Goal: Information Seeking & Learning: Understand process/instructions

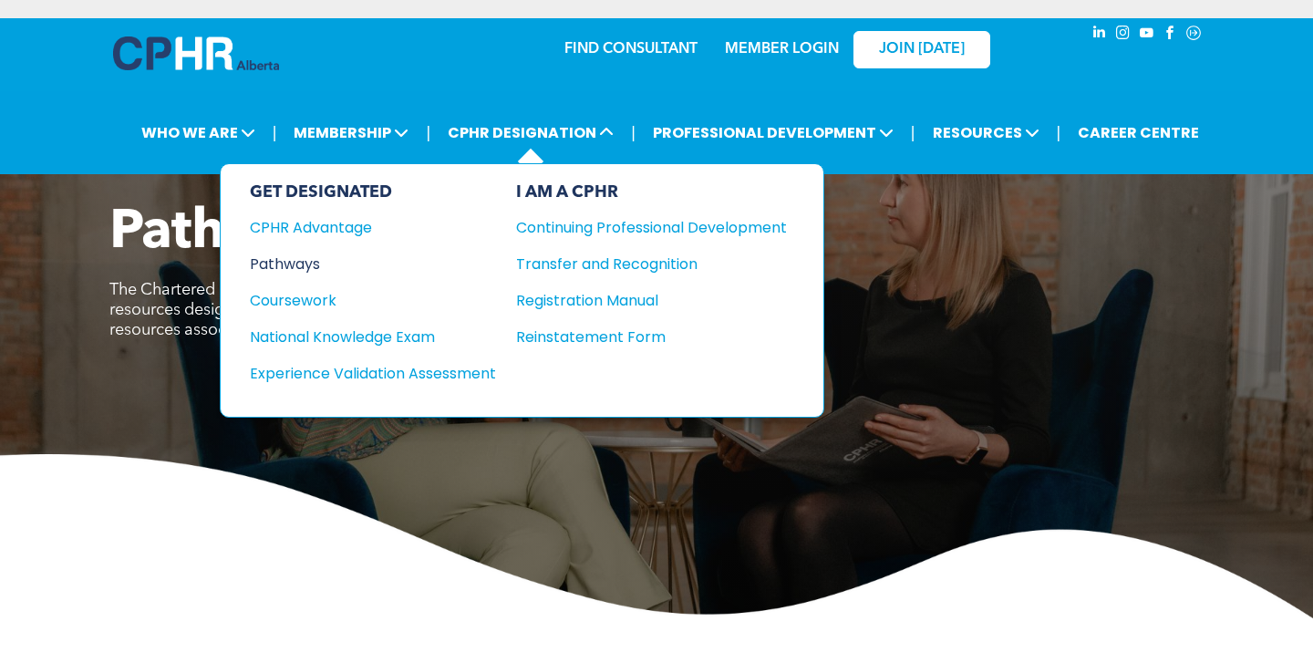
click at [295, 264] on div "Pathways" at bounding box center [361, 264] width 222 height 23
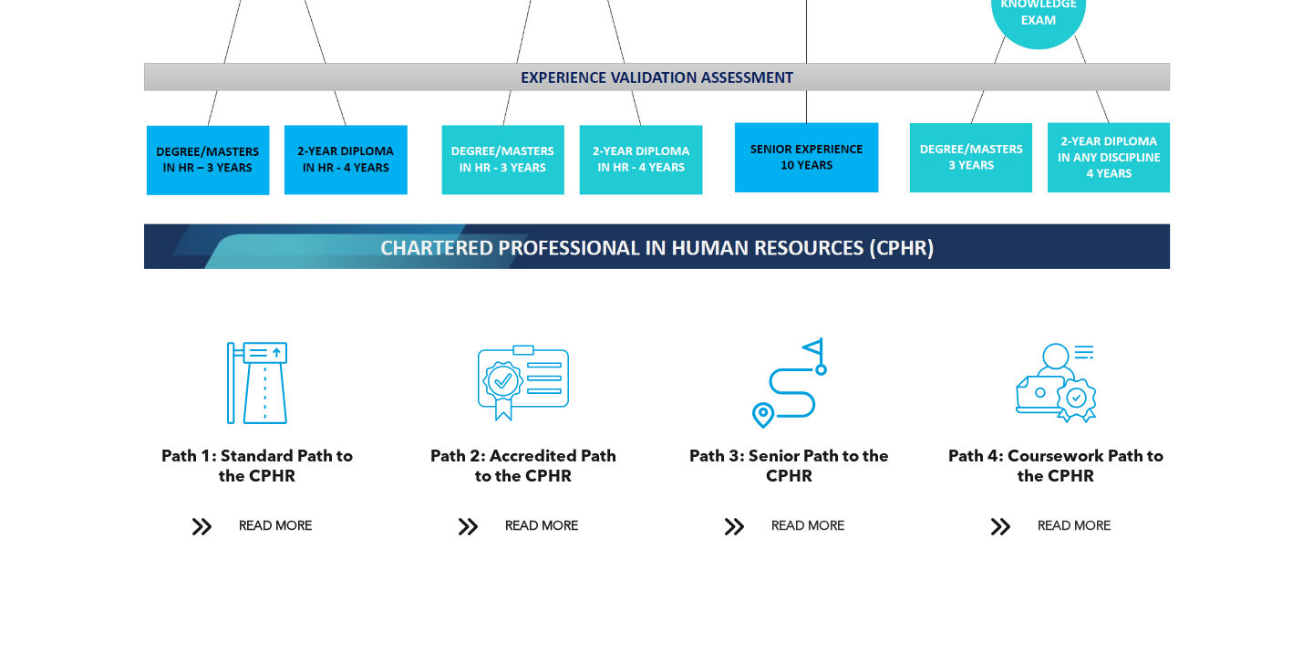
scroll to position [1820, 0]
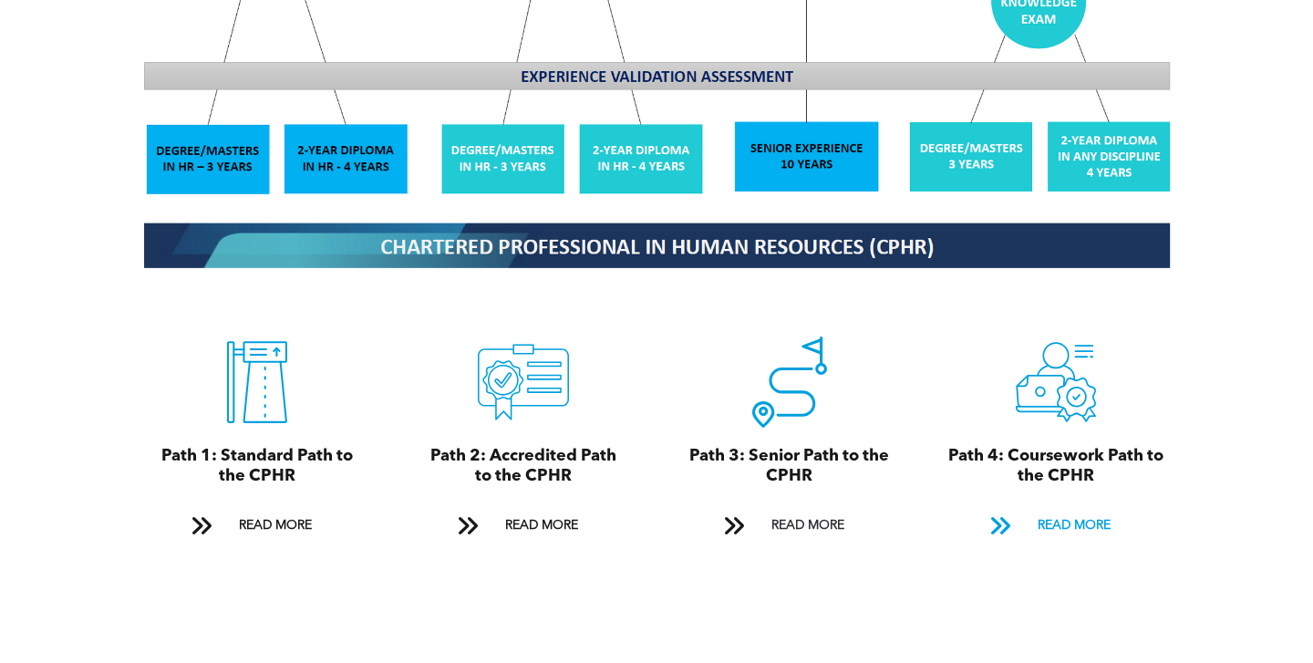
click at [1050, 520] on span "READ MORE" at bounding box center [1075, 526] width 86 height 34
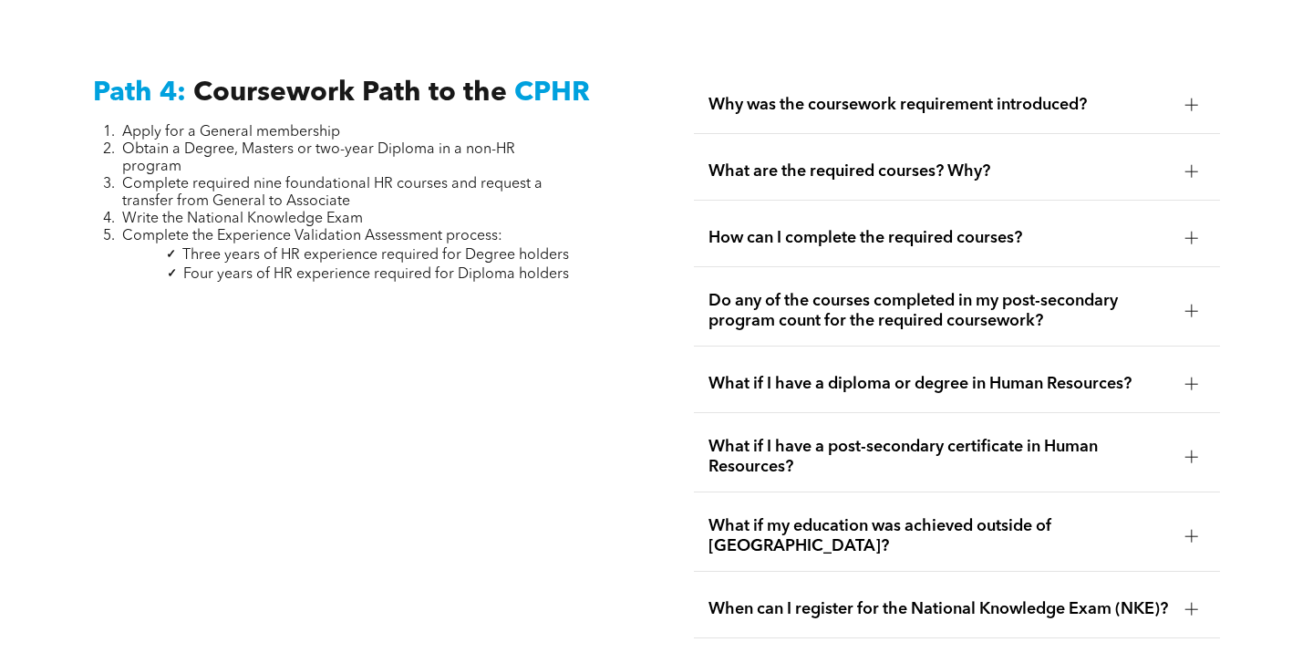
scroll to position [5448, 0]
click at [1106, 96] on span "Why was the coursework requirement introduced?" at bounding box center [939, 106] width 461 height 20
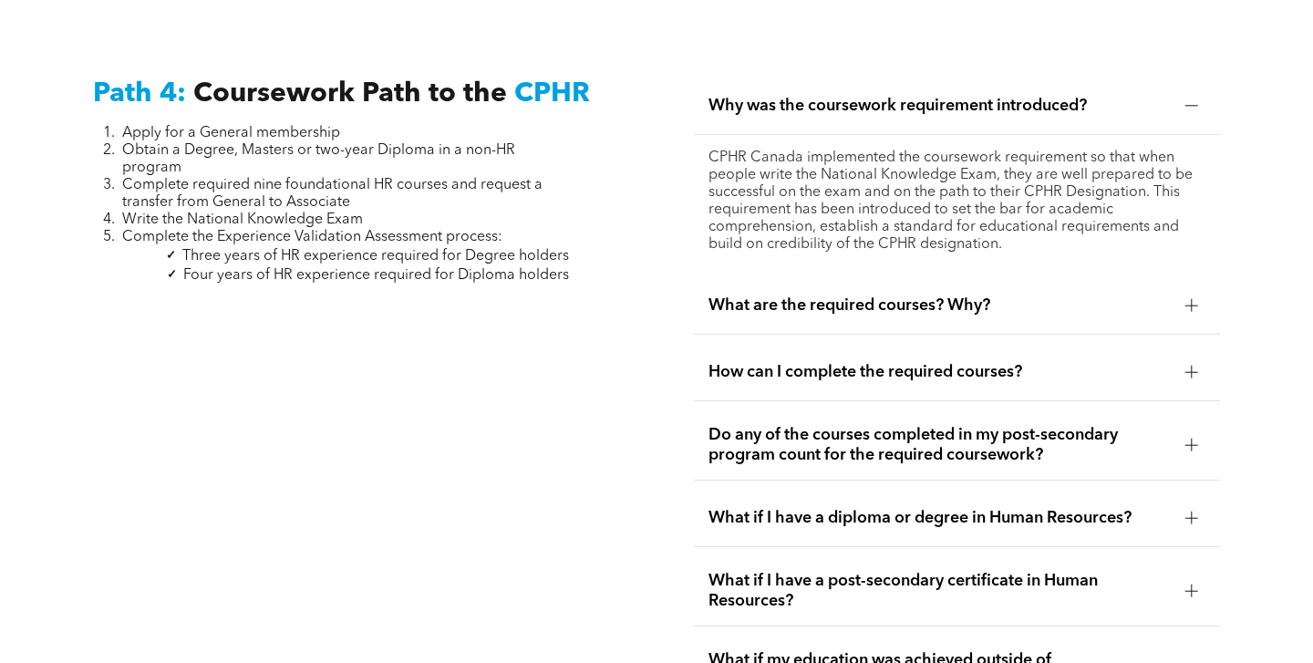
click at [1107, 96] on span "Why was the coursework requirement introduced?" at bounding box center [939, 106] width 461 height 20
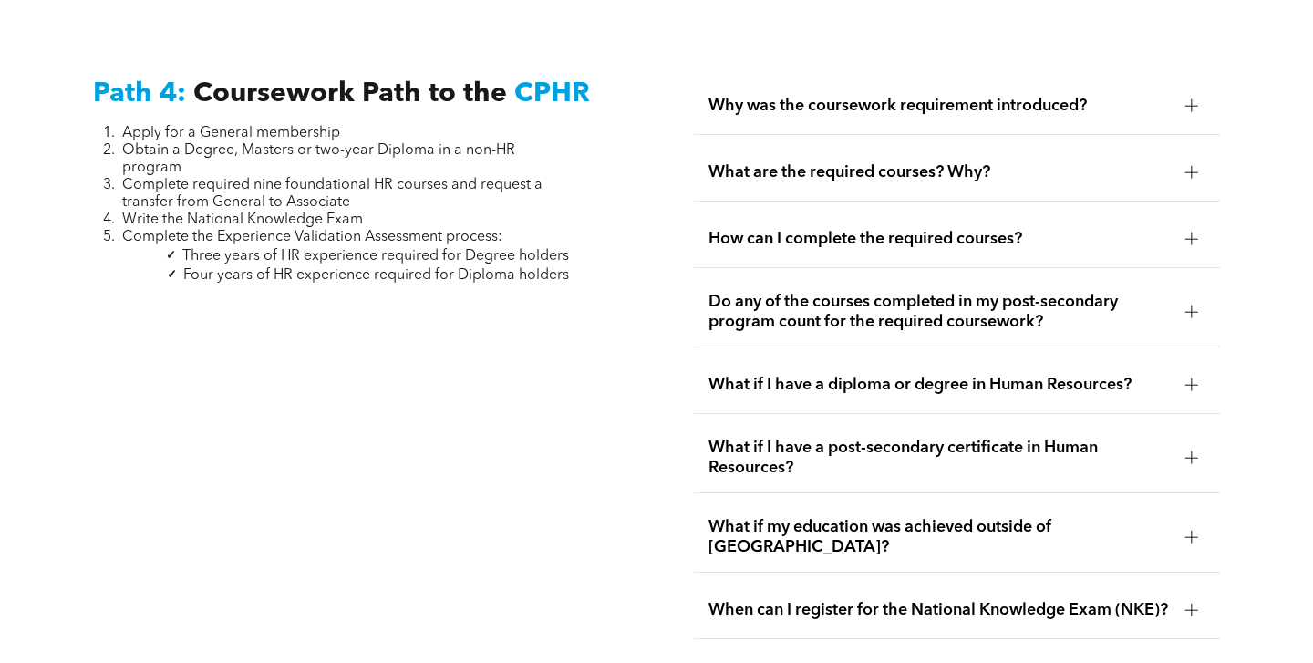
click at [1092, 162] on span "What are the required courses? Why?" at bounding box center [939, 172] width 461 height 20
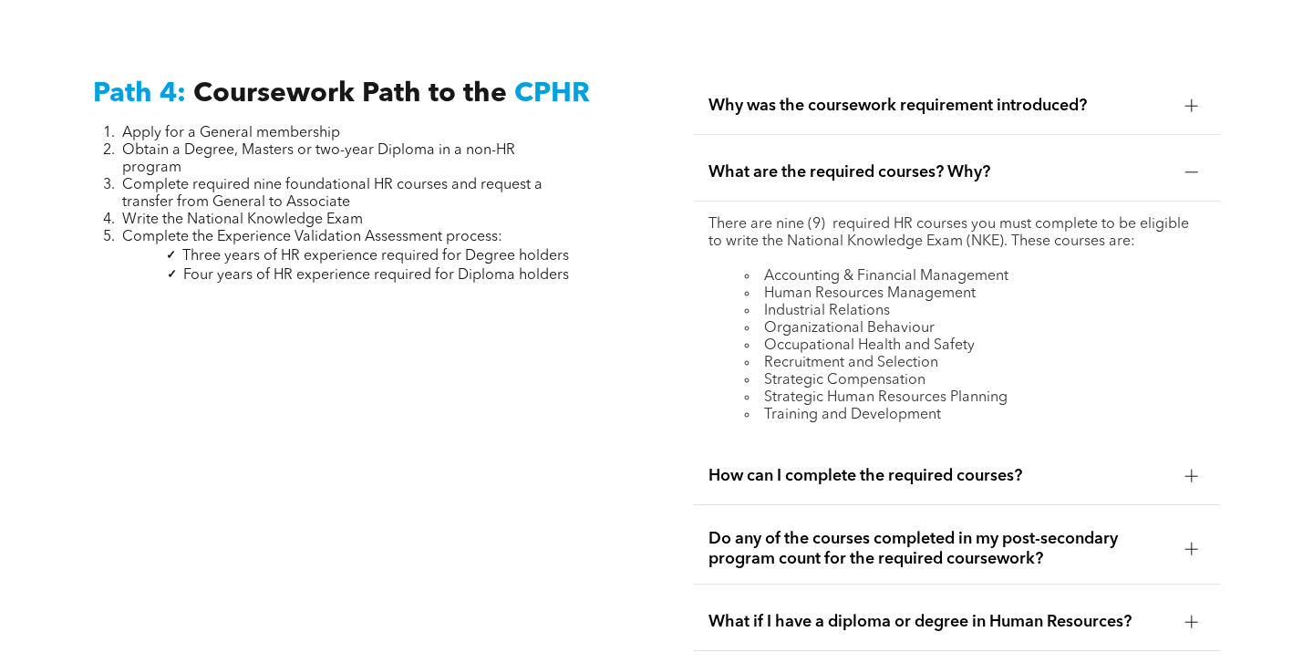
click at [1042, 466] on span "How can I complete the required courses?" at bounding box center [939, 476] width 461 height 20
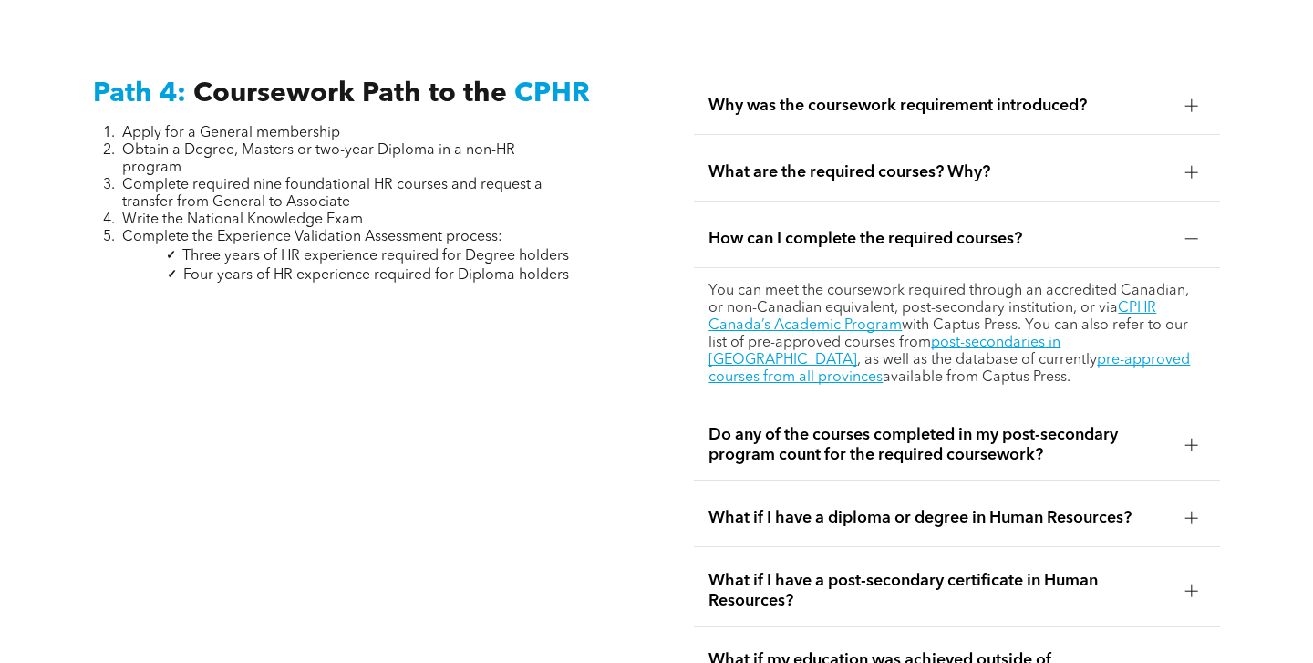
click at [921, 425] on span "Do any of the courses completed in my post-secondary program count for the requ…" at bounding box center [939, 445] width 461 height 40
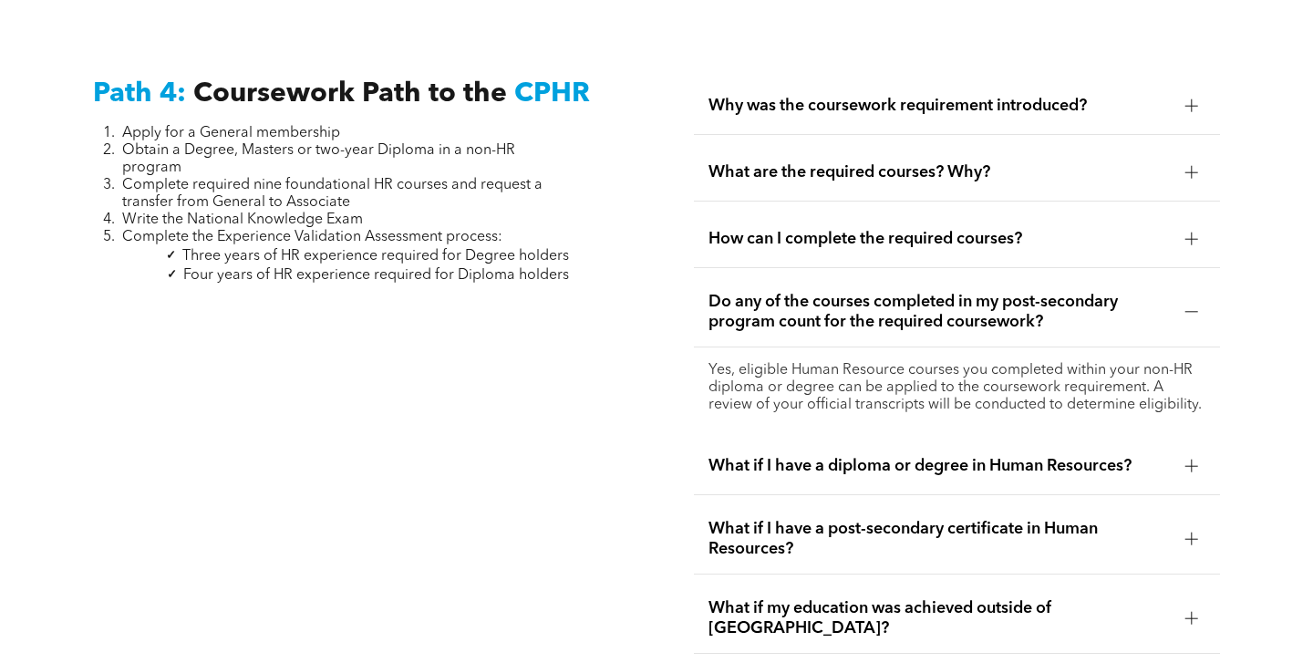
click at [936, 456] on span "What if I have a diploma or degree in Human Resources?" at bounding box center [939, 466] width 461 height 20
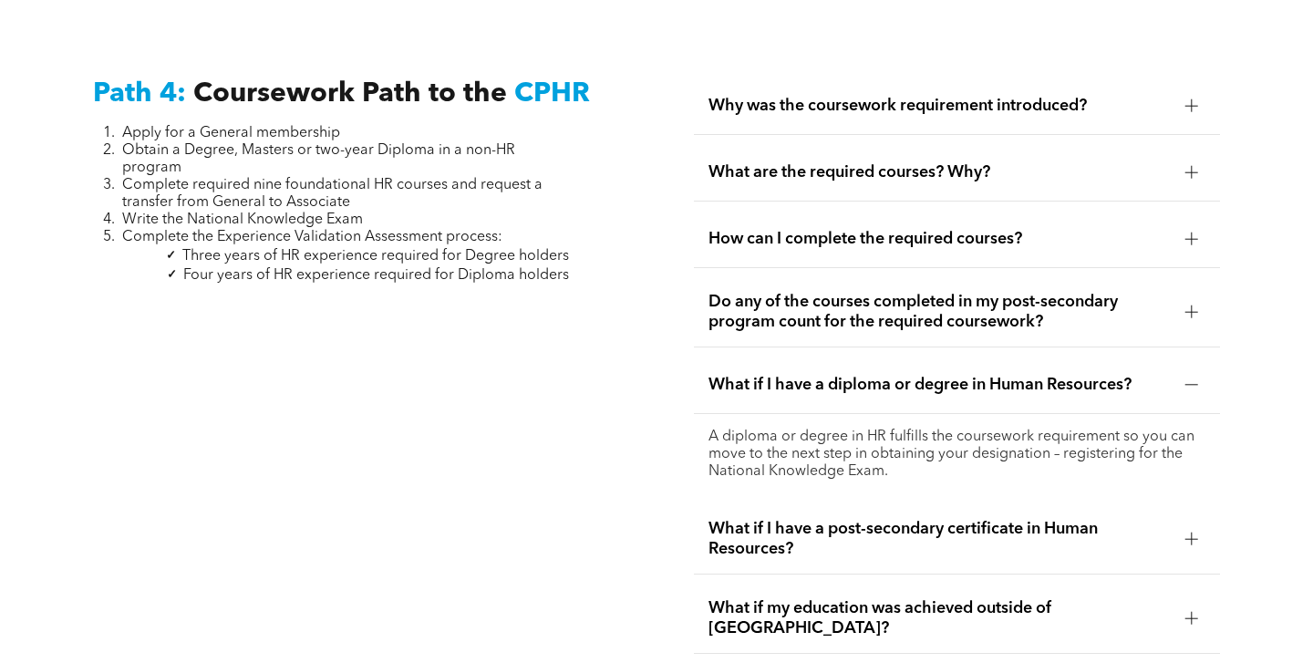
click at [960, 519] on span "What if I have a post-secondary certificate in Human Resources?" at bounding box center [939, 539] width 461 height 40
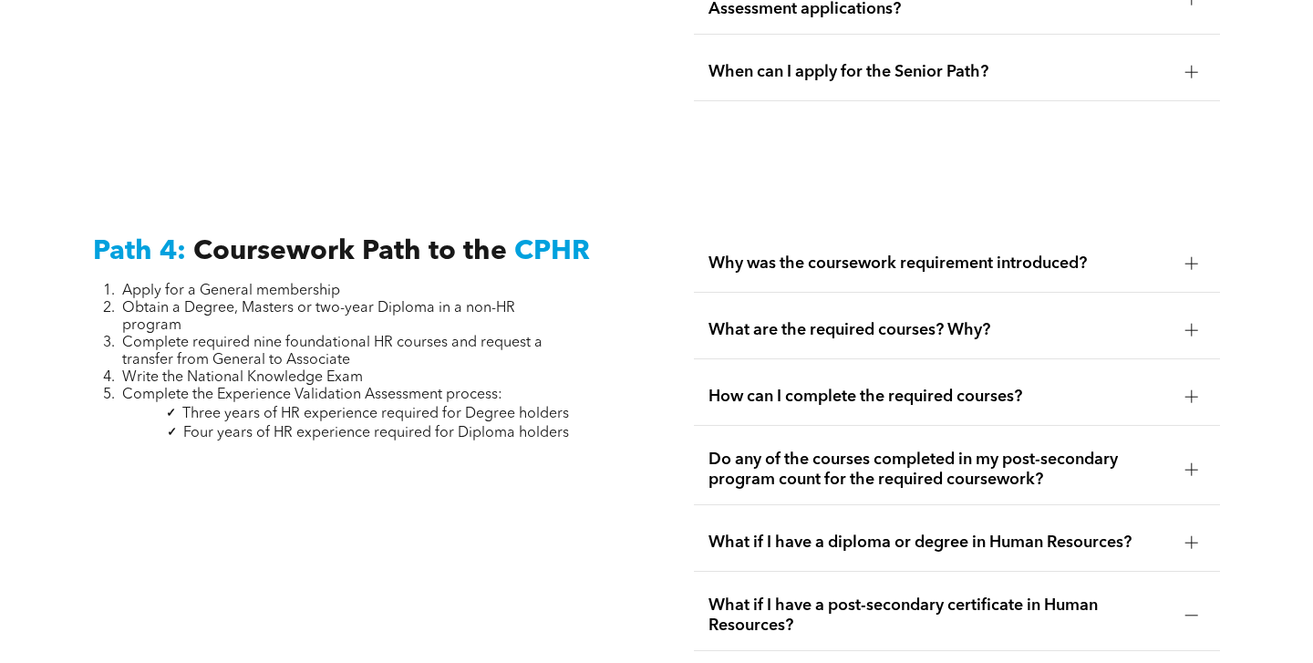
scroll to position [5289, 0]
click at [936, 321] on span "What are the required courses? Why?" at bounding box center [939, 331] width 461 height 20
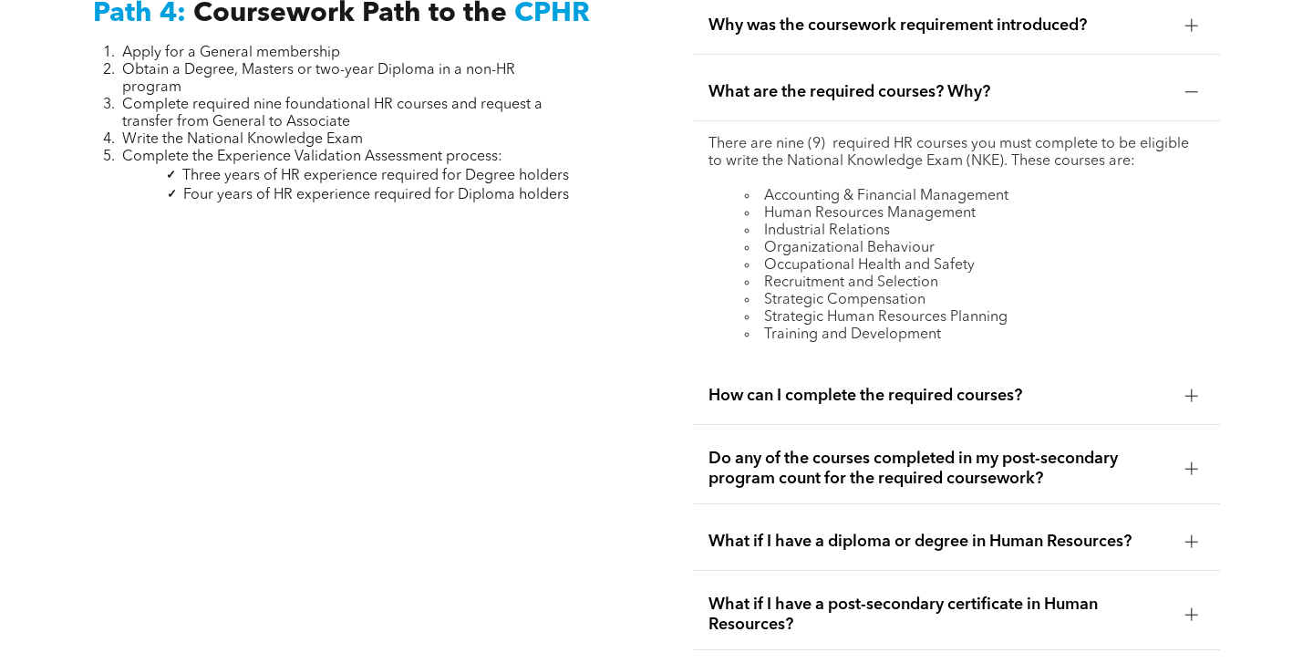
scroll to position [5528, 0]
click at [937, 373] on div "How can I complete the required courses?" at bounding box center [956, 396] width 525 height 57
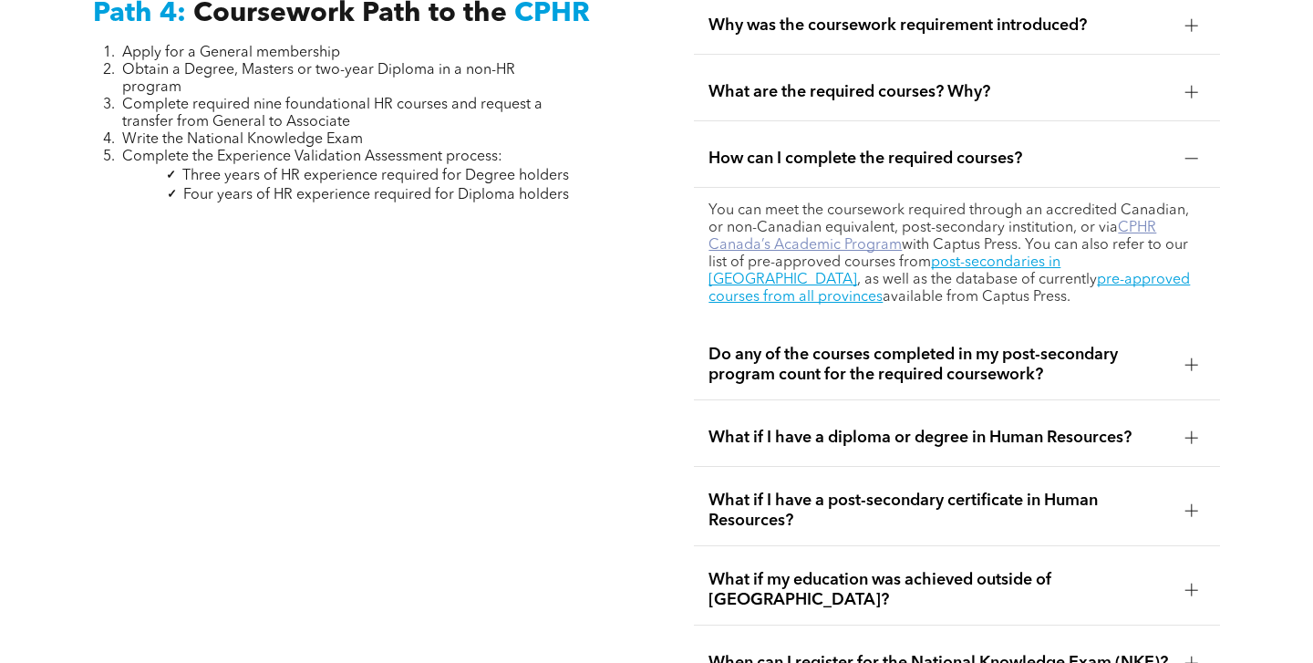
click at [884, 221] on link "CPHR Canada’s Academic Program" at bounding box center [933, 237] width 448 height 32
click at [991, 255] on link "post-secondaries in [GEOGRAPHIC_DATA]" at bounding box center [885, 271] width 352 height 32
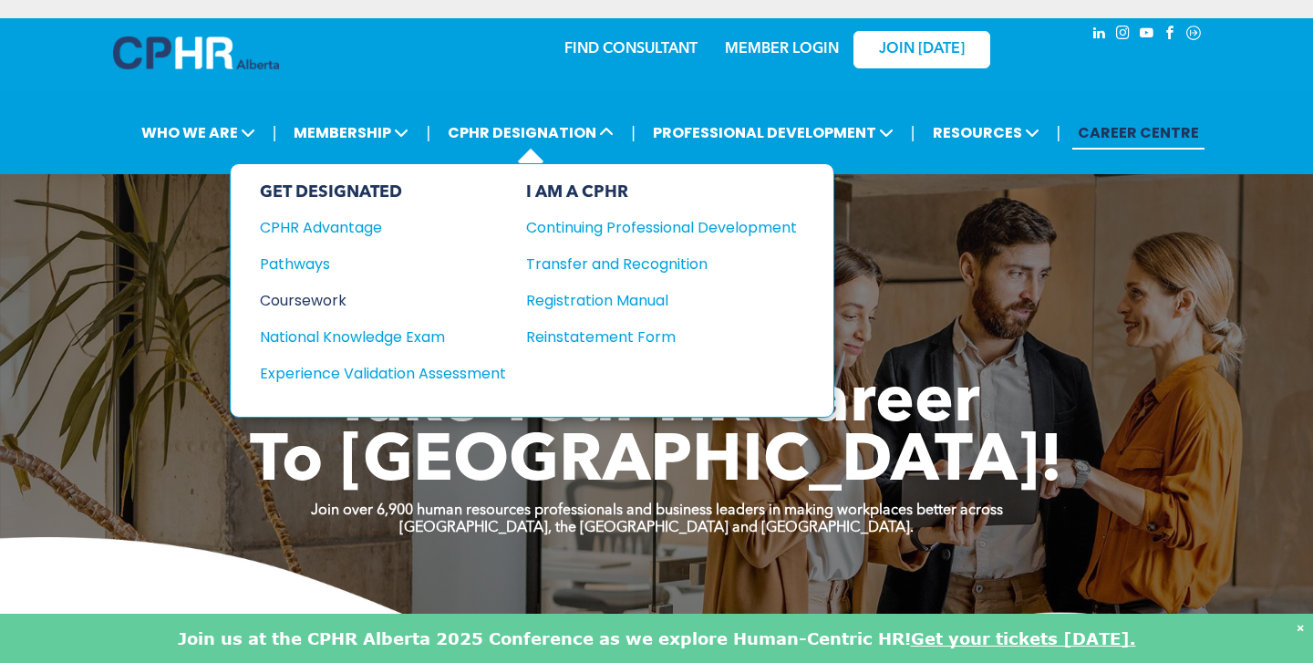
click at [321, 300] on div "Coursework" at bounding box center [371, 300] width 222 height 23
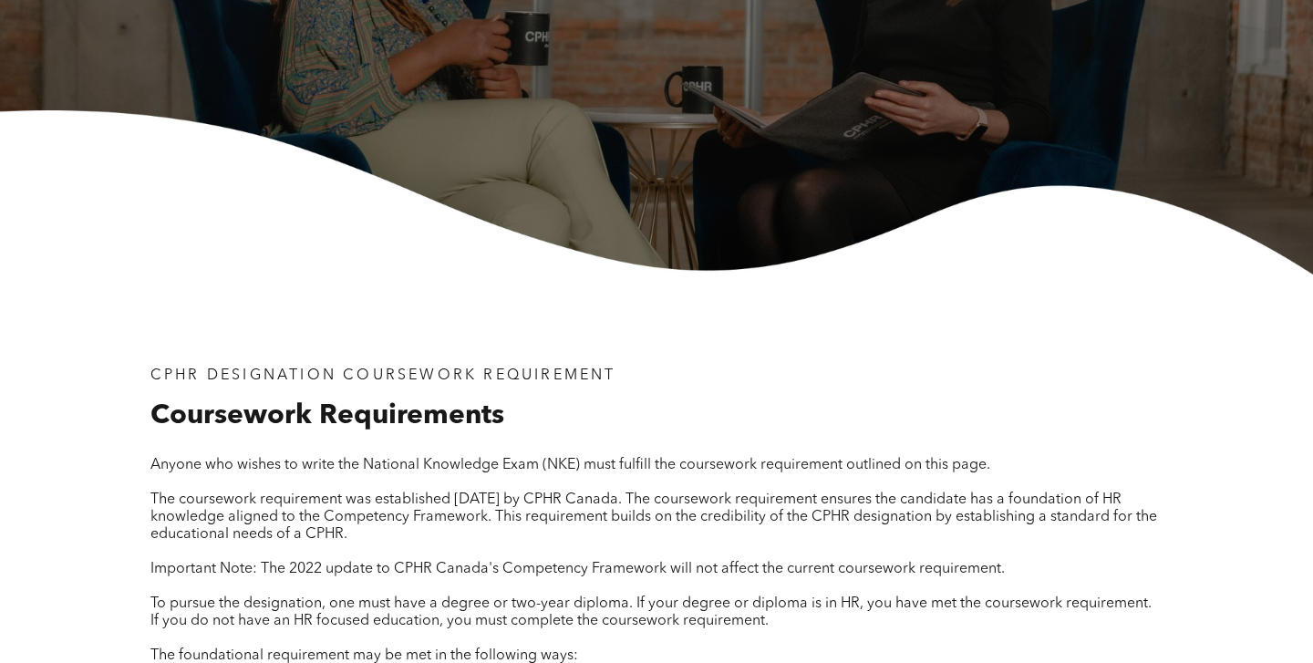
scroll to position [322, 0]
